Goal: Task Accomplishment & Management: Complete application form

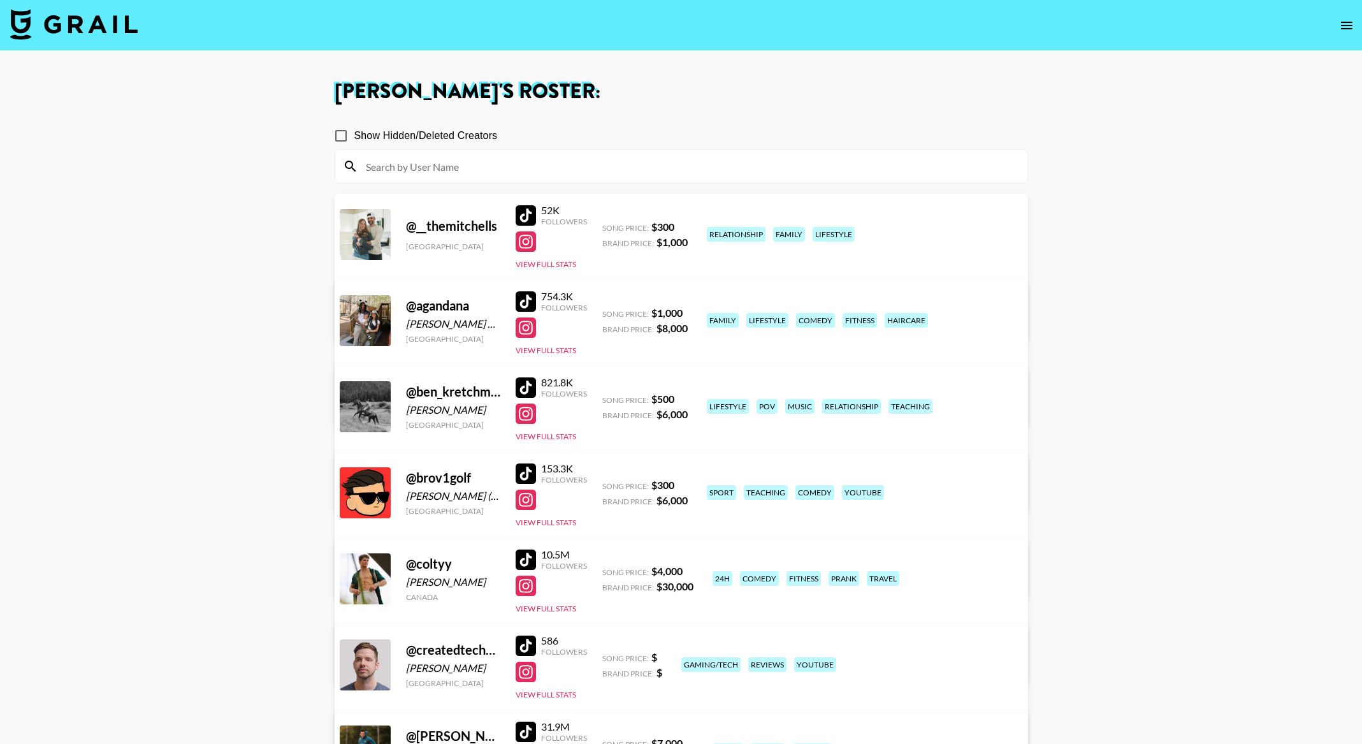
scroll to position [446, 0]
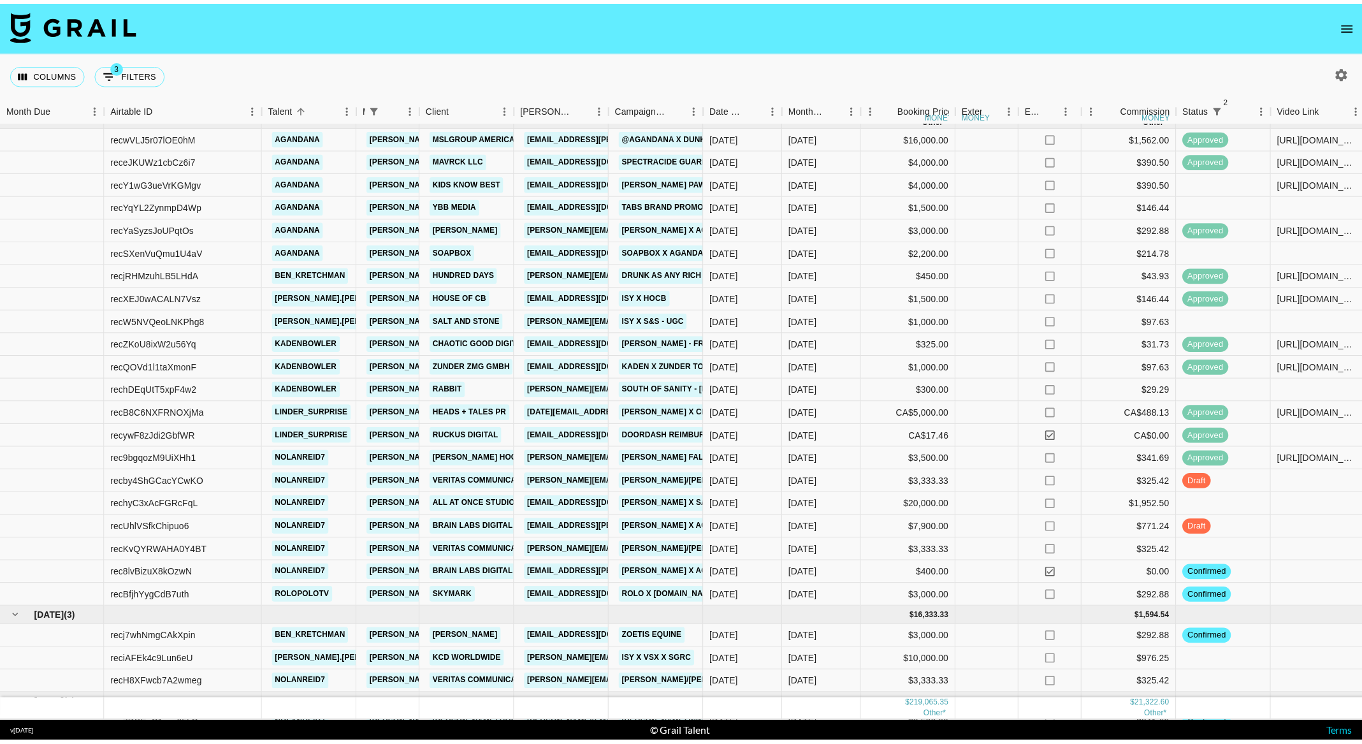
scroll to position [704, 0]
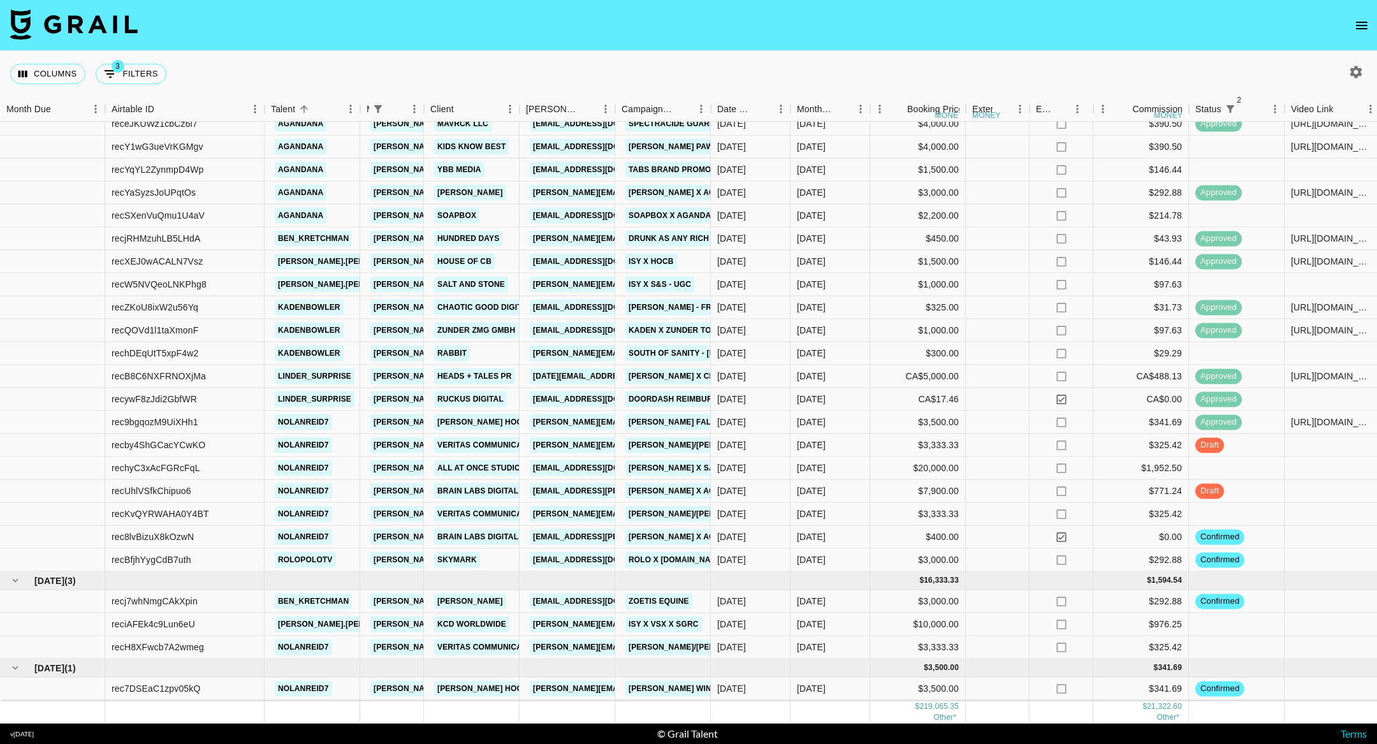
click at [1361, 20] on icon "open drawer" at bounding box center [1361, 25] width 15 height 15
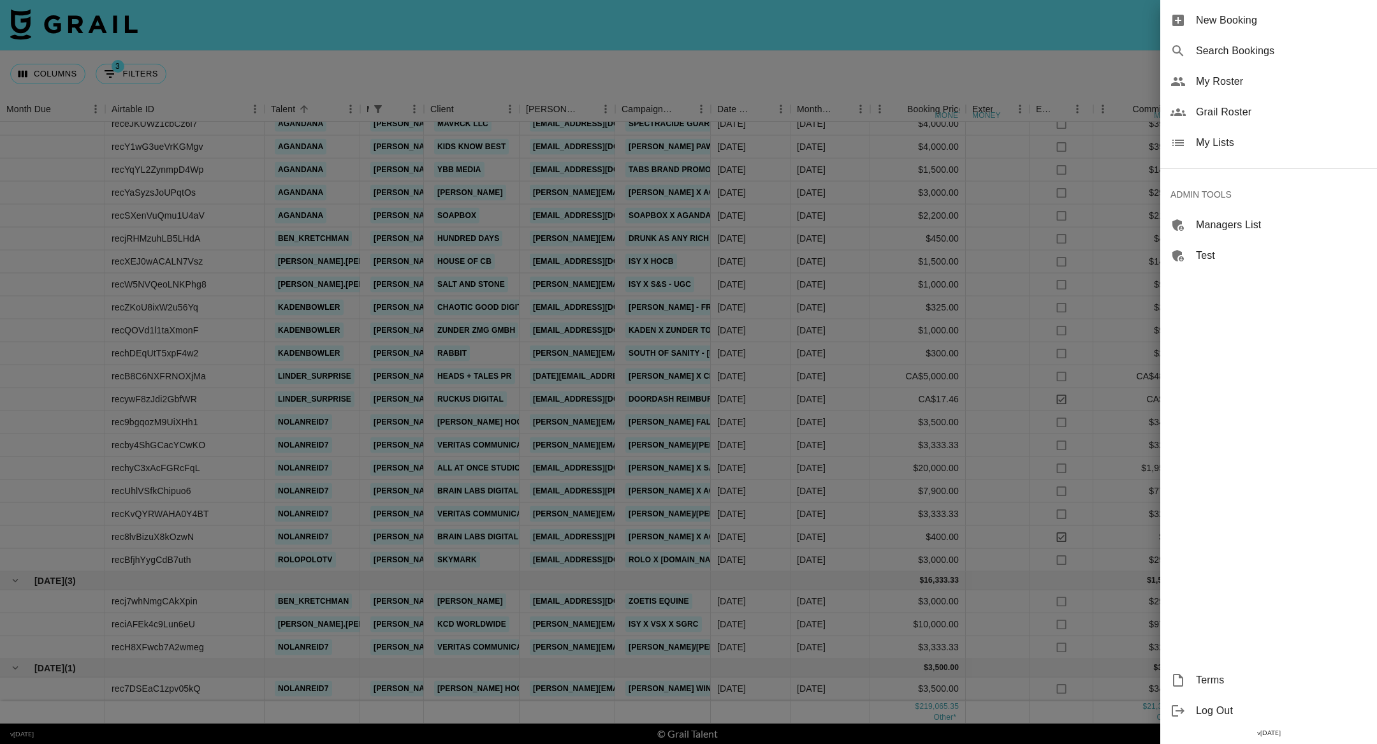
click at [1216, 17] on span "New Booking" at bounding box center [1281, 20] width 171 height 15
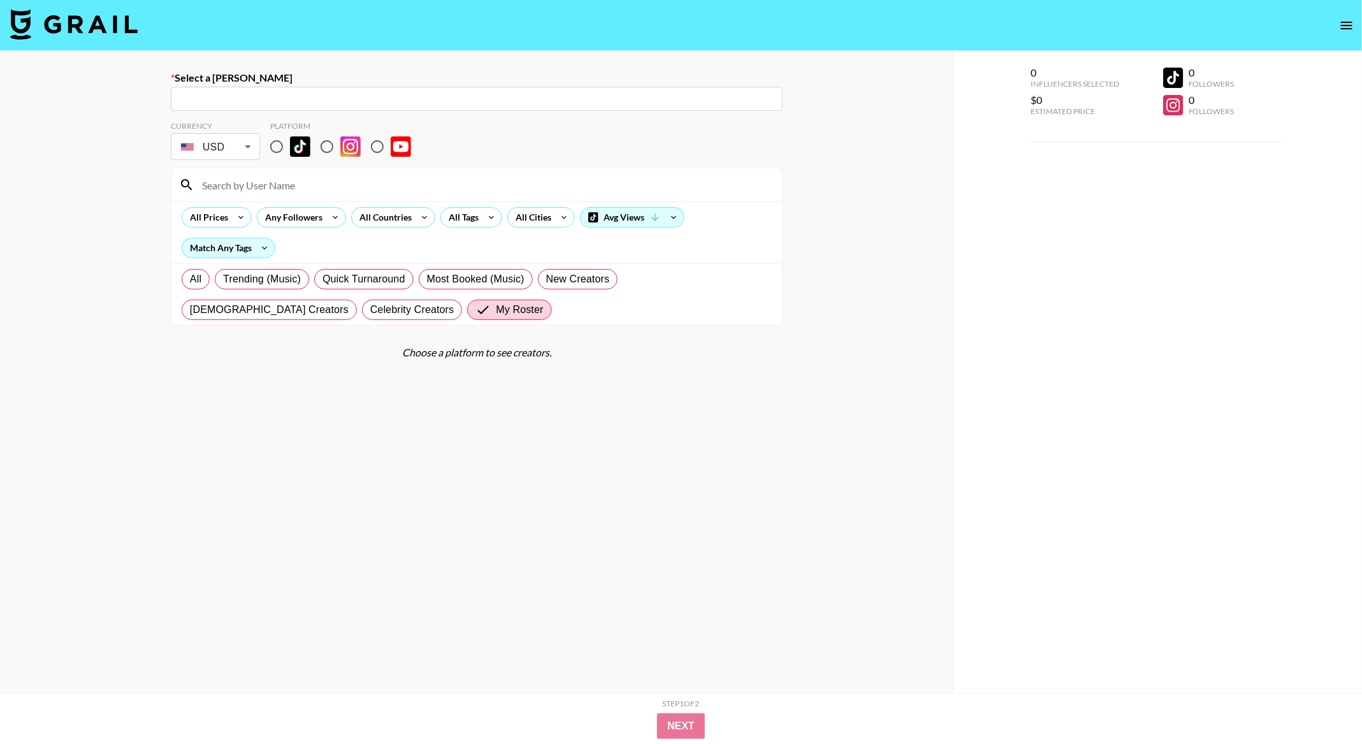
click at [234, 93] on input "text" at bounding box center [476, 99] width 597 height 15
paste input "[EMAIL_ADDRESS][DOMAIN_NAME]"
click at [270, 120] on li "Add New [PERSON_NAME] "[EMAIL_ADDRESS][DOMAIN_NAME]"" at bounding box center [477, 126] width 612 height 20
type input "Add New [PERSON_NAME] "[EMAIL_ADDRESS][DOMAIN_NAME]""
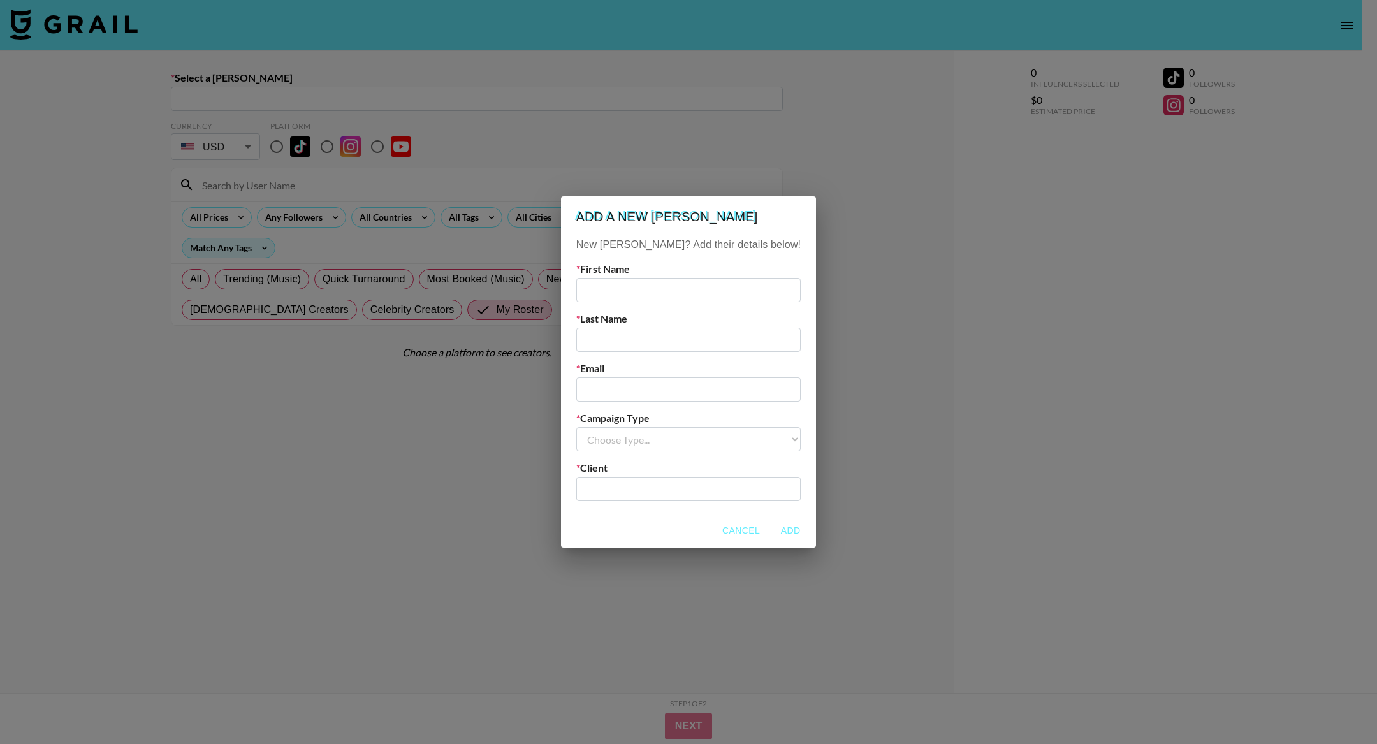
click at [655, 388] on input "email" at bounding box center [688, 389] width 224 height 24
paste input "[EMAIL_ADDRESS][DOMAIN_NAME]"
type input "[EMAIL_ADDRESS][DOMAIN_NAME]"
click at [629, 280] on input "text" at bounding box center [688, 290] width 224 height 24
type input "[PERSON_NAME]"
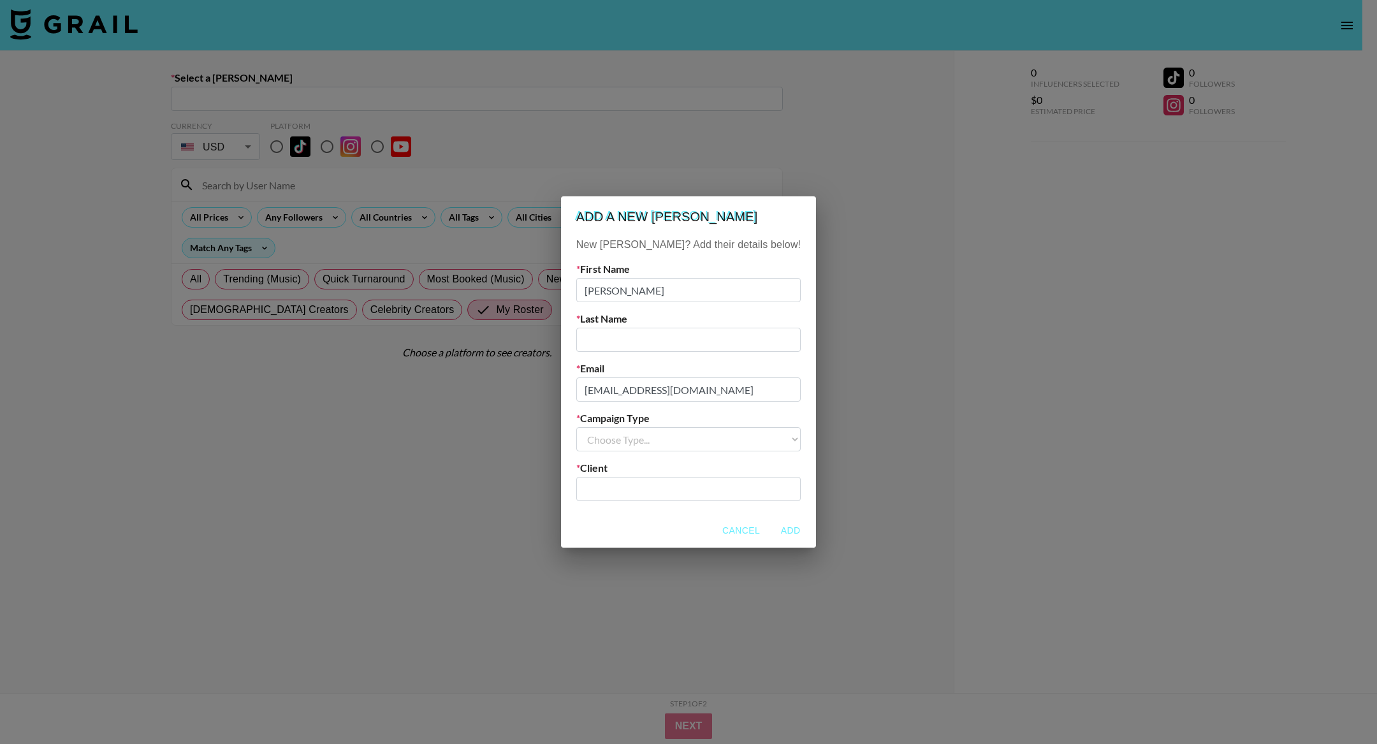
click at [648, 342] on input "text" at bounding box center [688, 340] width 224 height 24
type input "[PERSON_NAME]"
click at [658, 442] on select "Choose Type... Song Promos Brand Promos" at bounding box center [688, 439] width 224 height 24
select select "Brand"
click at [658, 484] on input "text" at bounding box center [688, 489] width 209 height 15
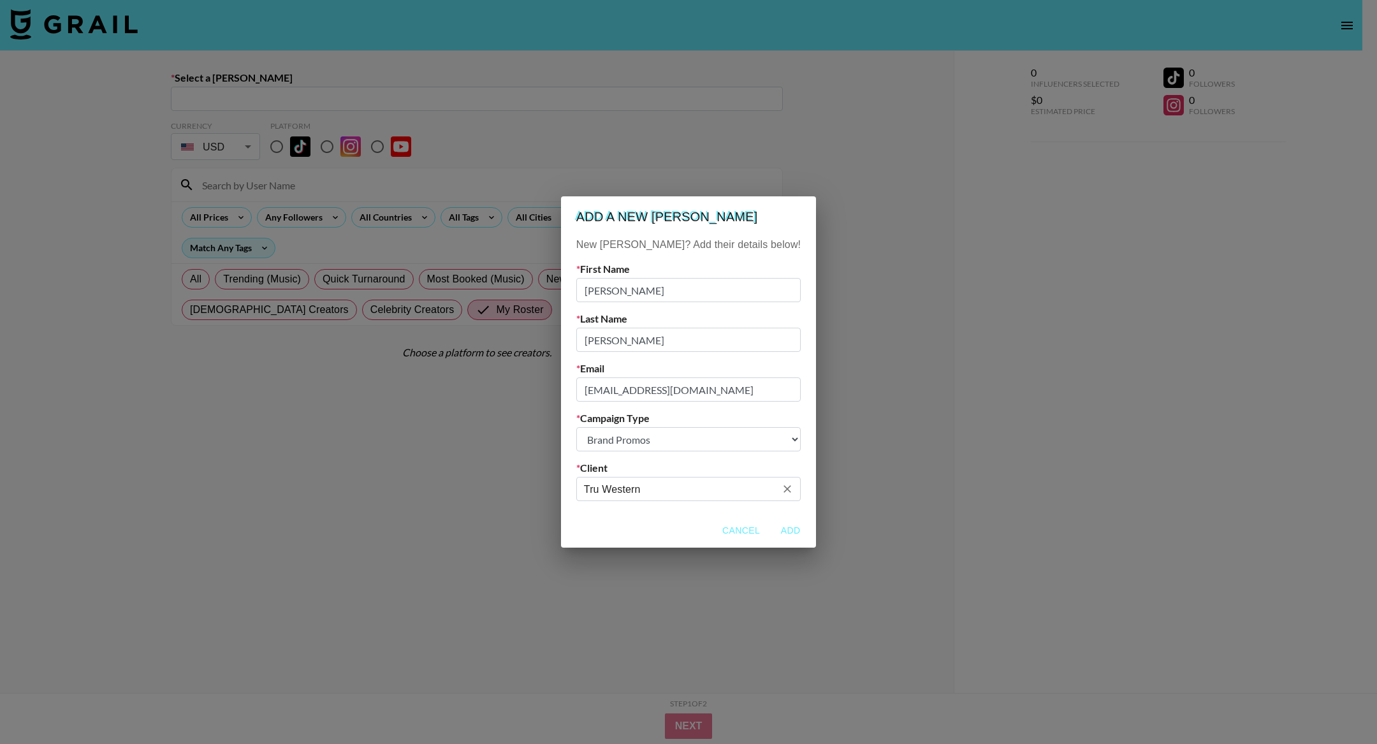
click at [670, 486] on input "Tru Western" at bounding box center [680, 489] width 192 height 15
click at [715, 516] on li "Add New Client: "Tru Western"" at bounding box center [688, 516] width 172 height 20
type input "Tru Western"
click at [770, 525] on button "Add" at bounding box center [790, 531] width 41 height 24
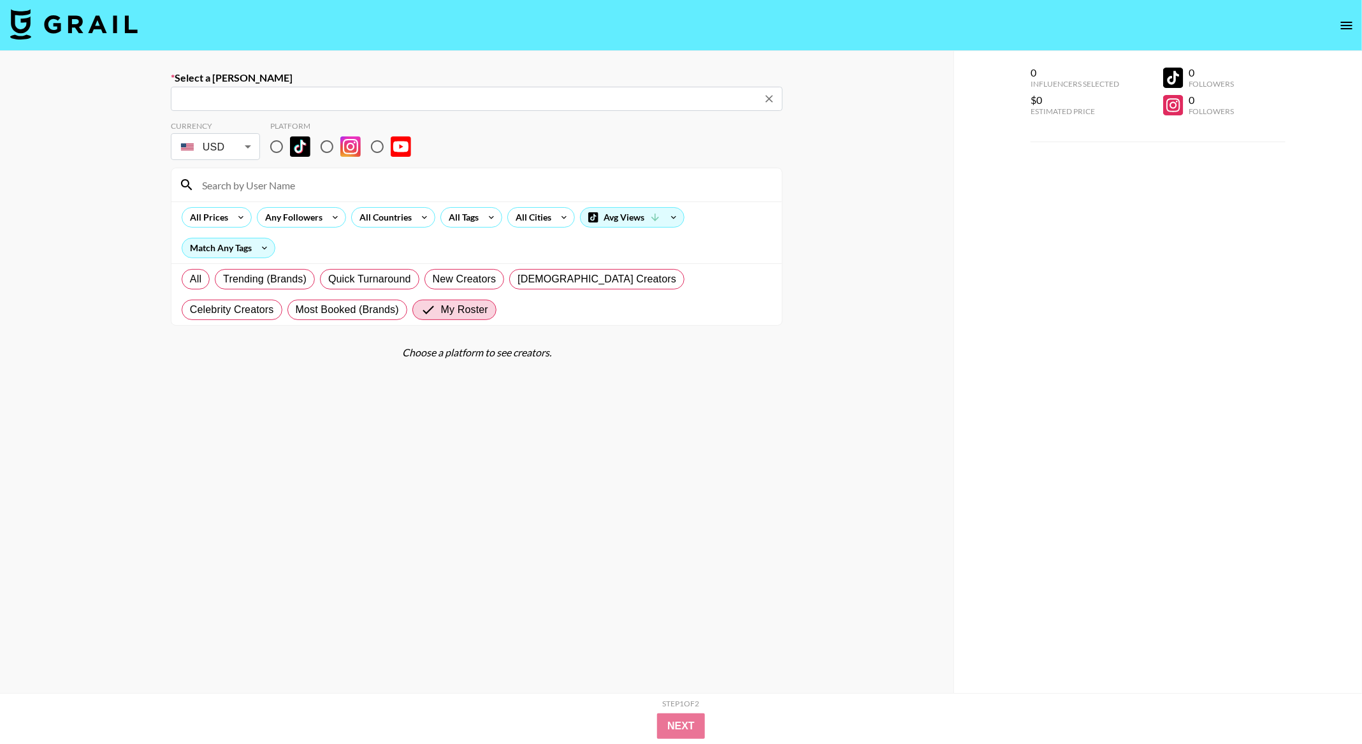
type input "[EMAIL_ADDRESS][DOMAIN_NAME]: [PERSON_NAME] -- Tru Western -- 2ETuk2mPFgNqDq4B1…"
click at [326, 150] on input "radio" at bounding box center [327, 146] width 27 height 27
radio input "true"
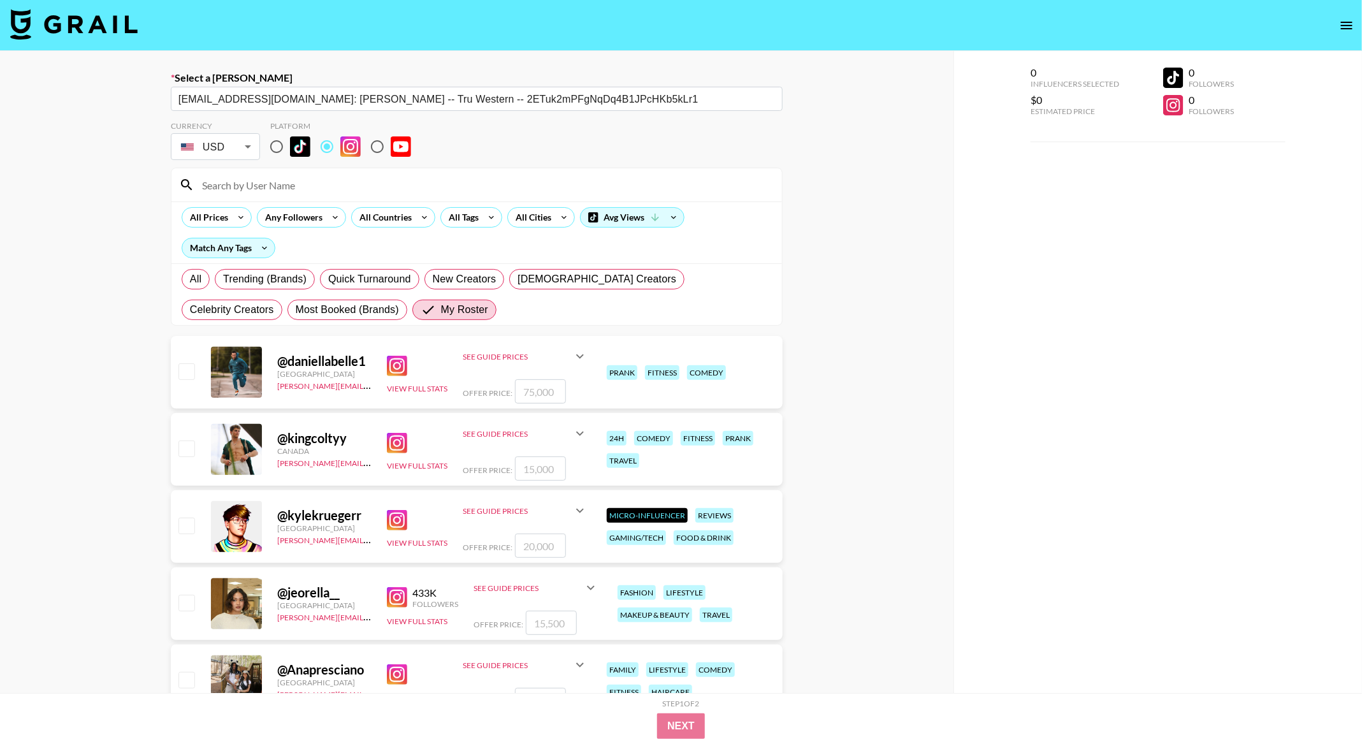
click at [318, 185] on input at bounding box center [484, 185] width 580 height 20
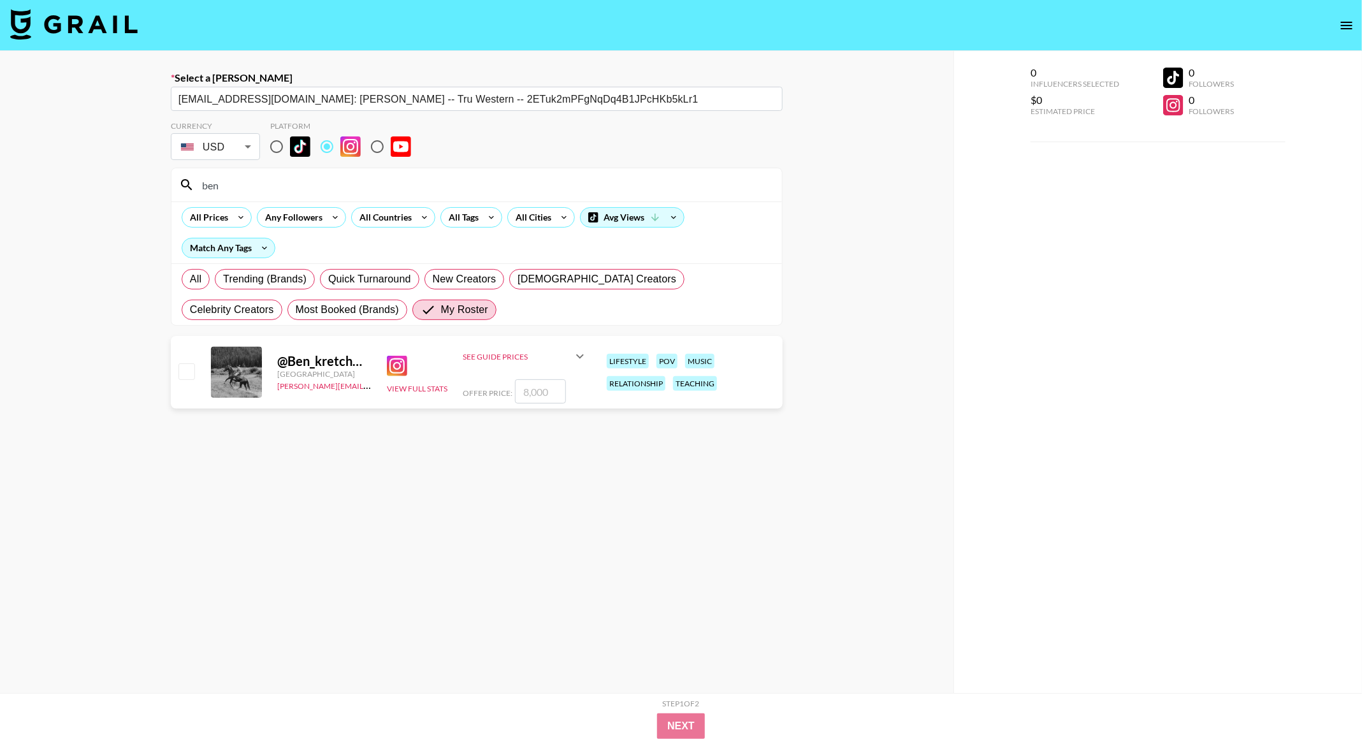
type input "ben"
click at [539, 391] on input "number" at bounding box center [540, 391] width 51 height 24
type input "7"
checkbox input "true"
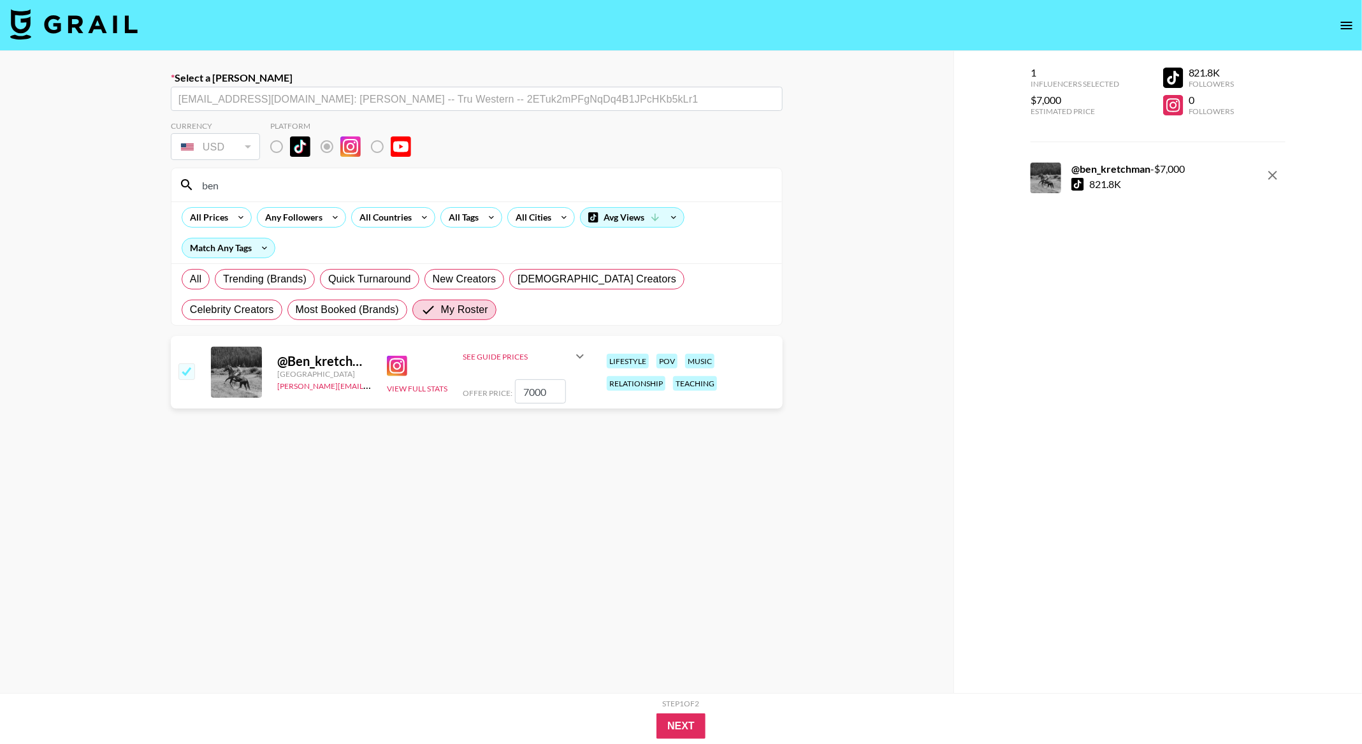
type input "7000"
click at [668, 740] on div "Step 1 of 2 View Summary Next" at bounding box center [681, 718] width 1362 height 51
click at [676, 725] on button "Next" at bounding box center [680, 725] width 49 height 25
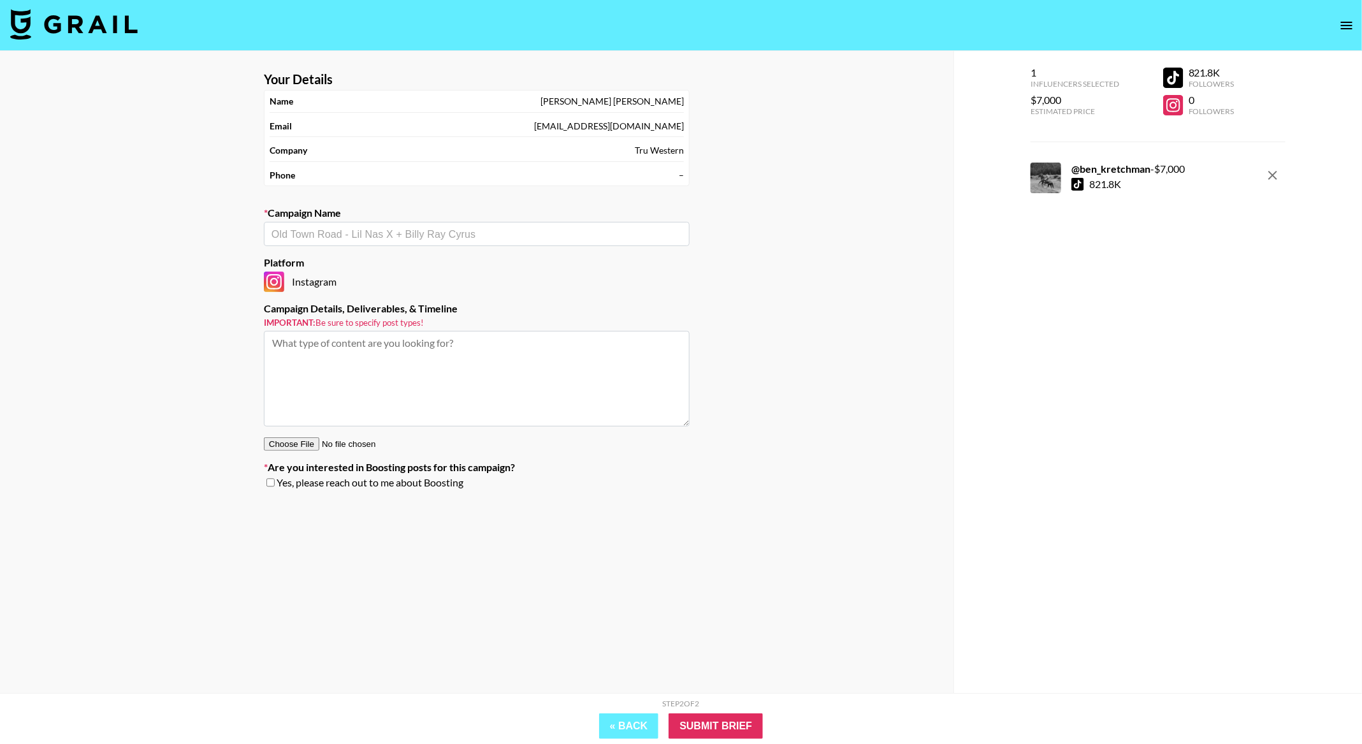
click at [331, 241] on input "text" at bounding box center [477, 234] width 410 height 15
click at [405, 265] on li "Add New Campaign: "Ben x Tru Western"" at bounding box center [477, 263] width 426 height 20
type input "Ben x Tru Western"
click at [715, 718] on input "Submit Brief" at bounding box center [716, 725] width 94 height 25
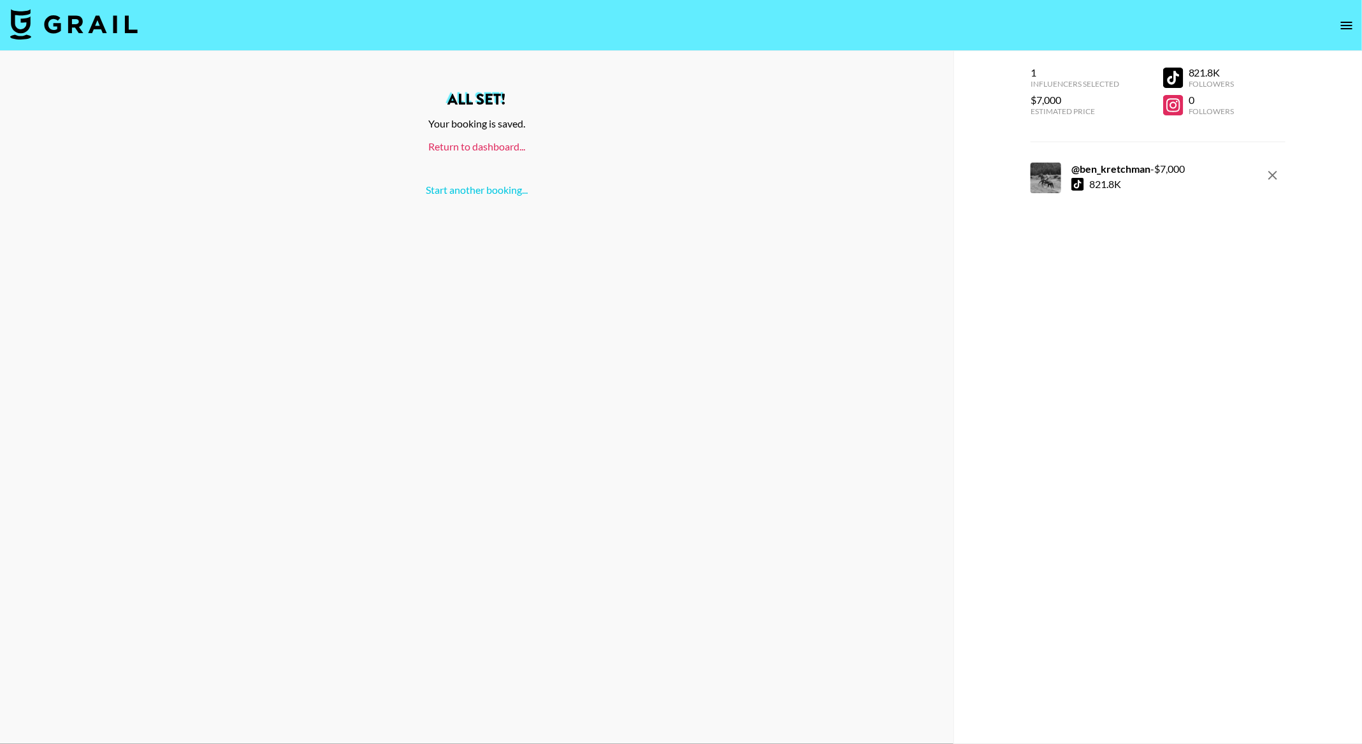
click at [449, 147] on link "Return to dashboard..." at bounding box center [476, 146] width 97 height 12
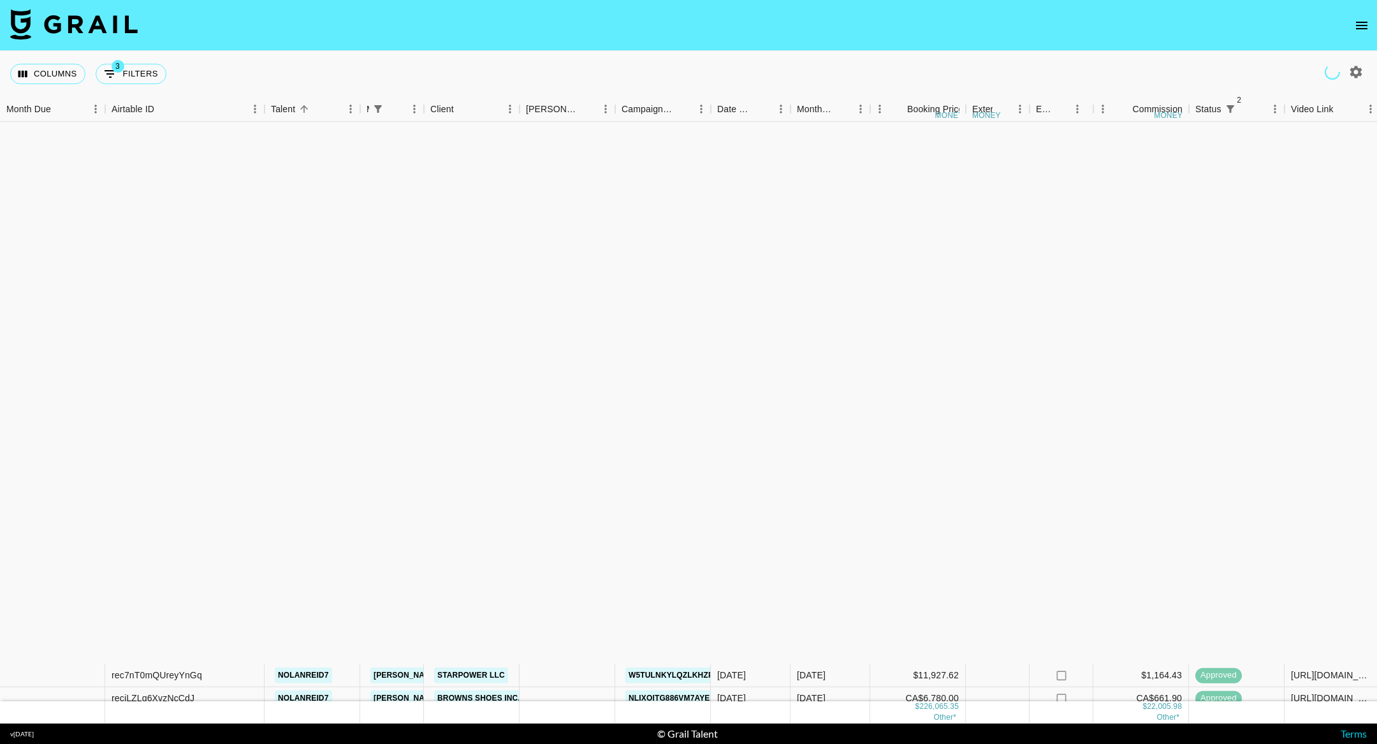
scroll to position [609, 0]
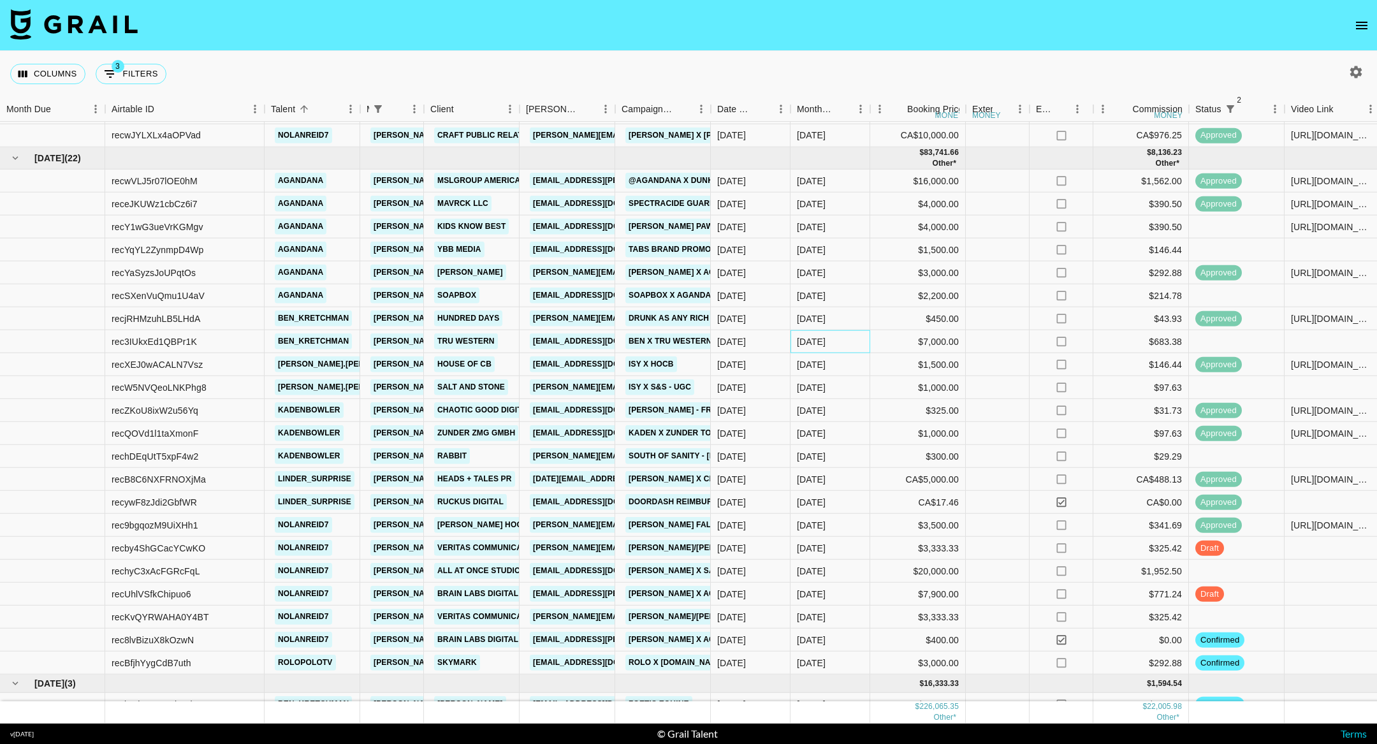
click at [818, 345] on div "[DATE]" at bounding box center [811, 341] width 29 height 13
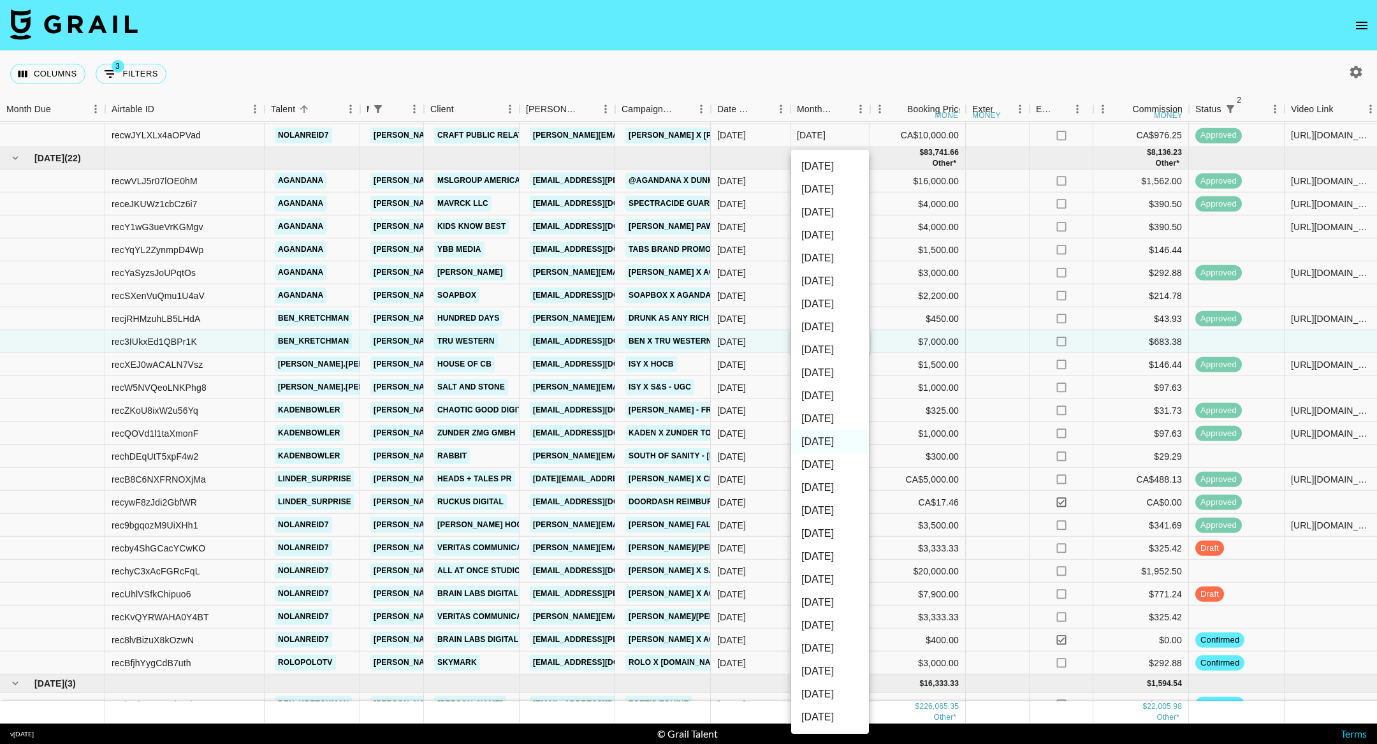
click at [836, 424] on li "[DATE]" at bounding box center [830, 418] width 78 height 23
type input "[DATE]"
click at [980, 296] on div at bounding box center [998, 295] width 64 height 23
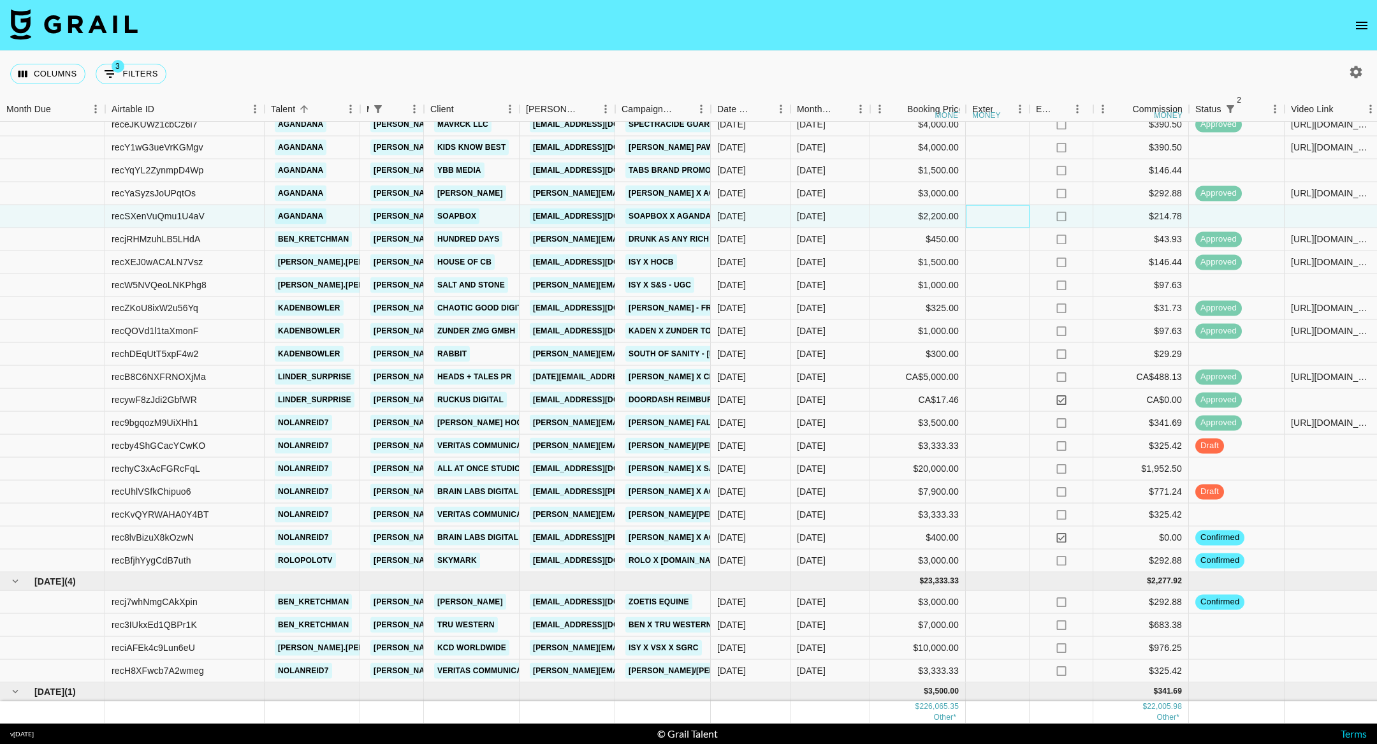
scroll to position [727, 0]
